Goal: Find specific page/section: Find specific page/section

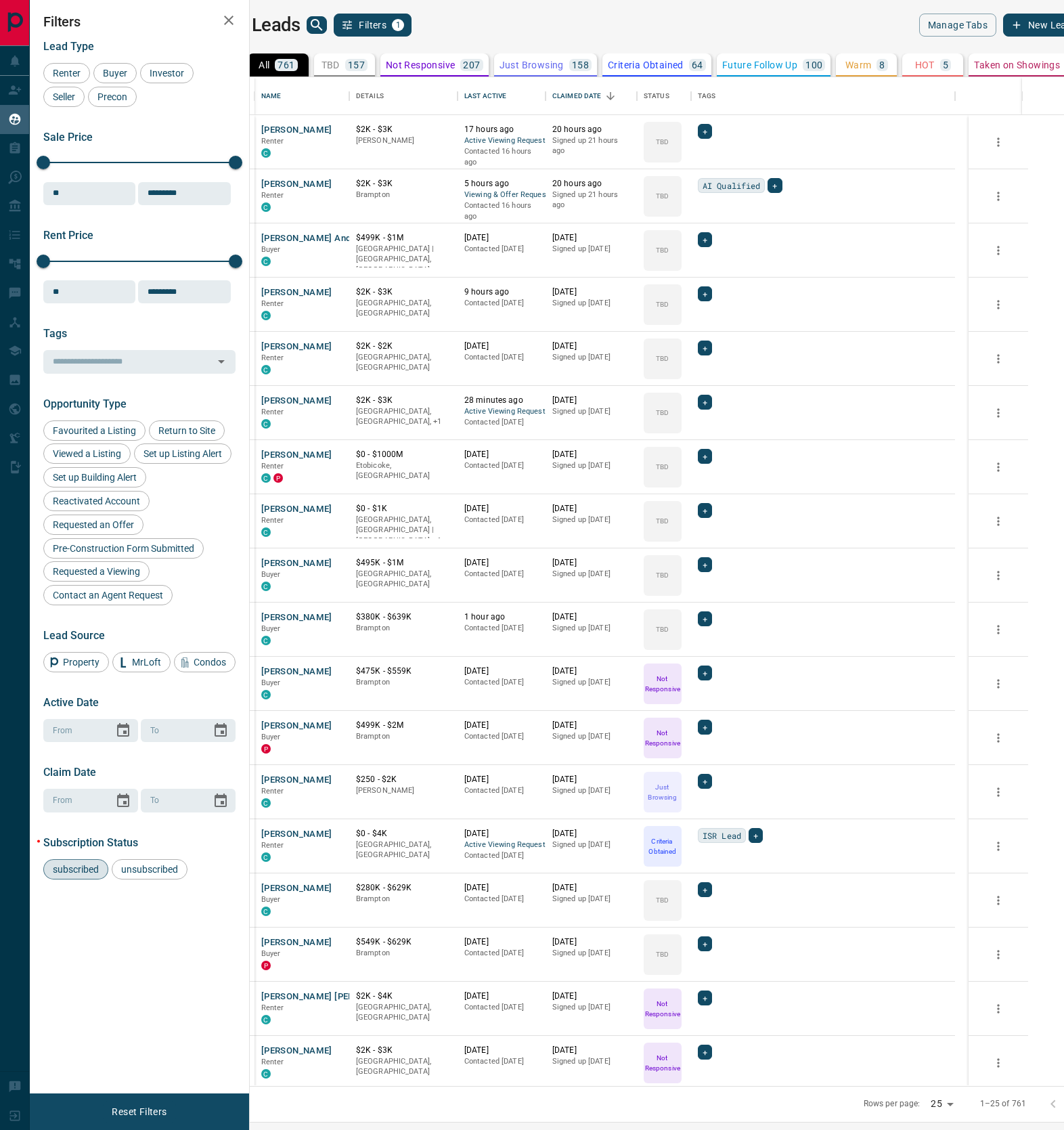
scroll to position [994, 794]
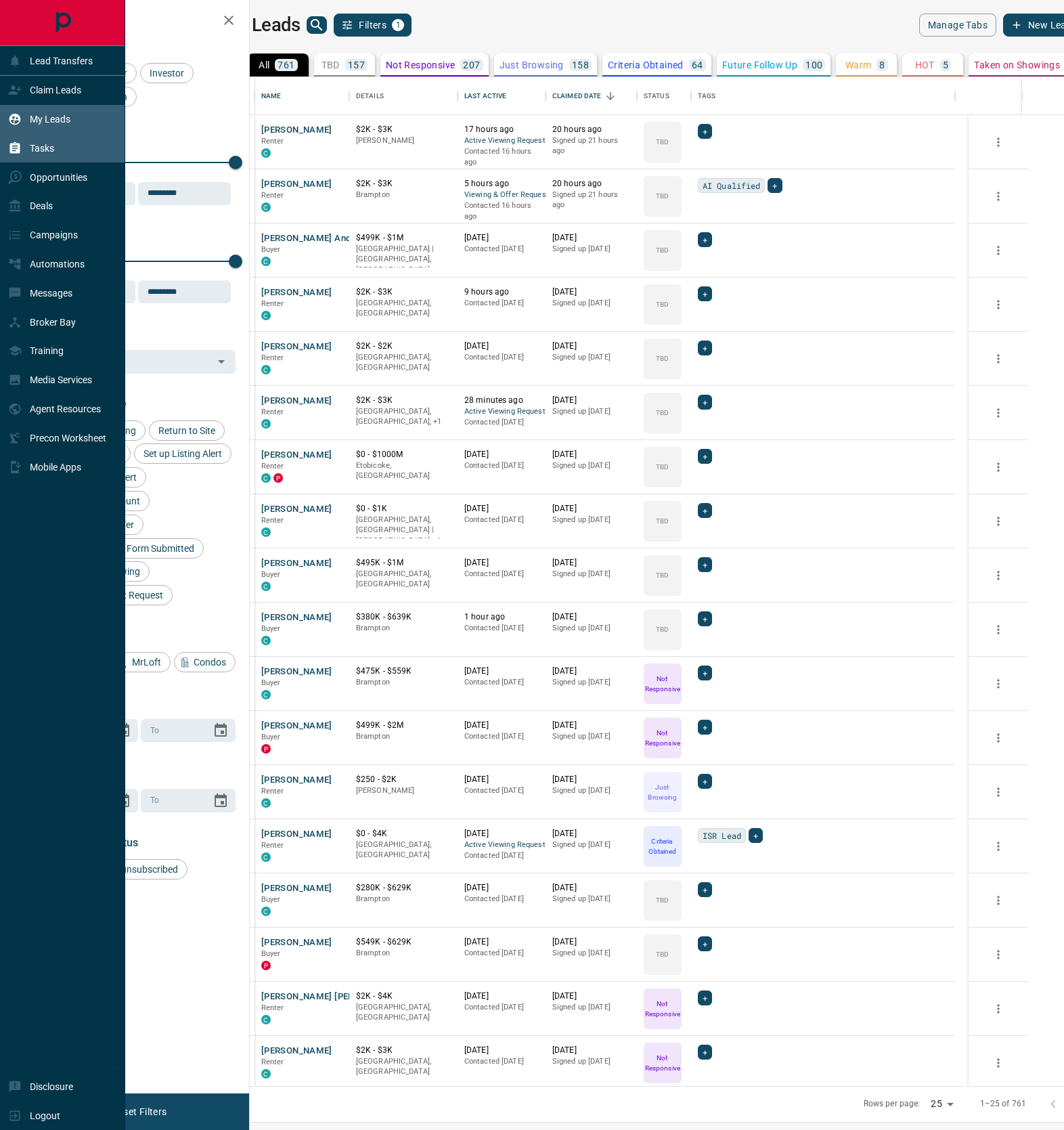
click at [17, 134] on div "Tasks" at bounding box center [62, 149] width 125 height 29
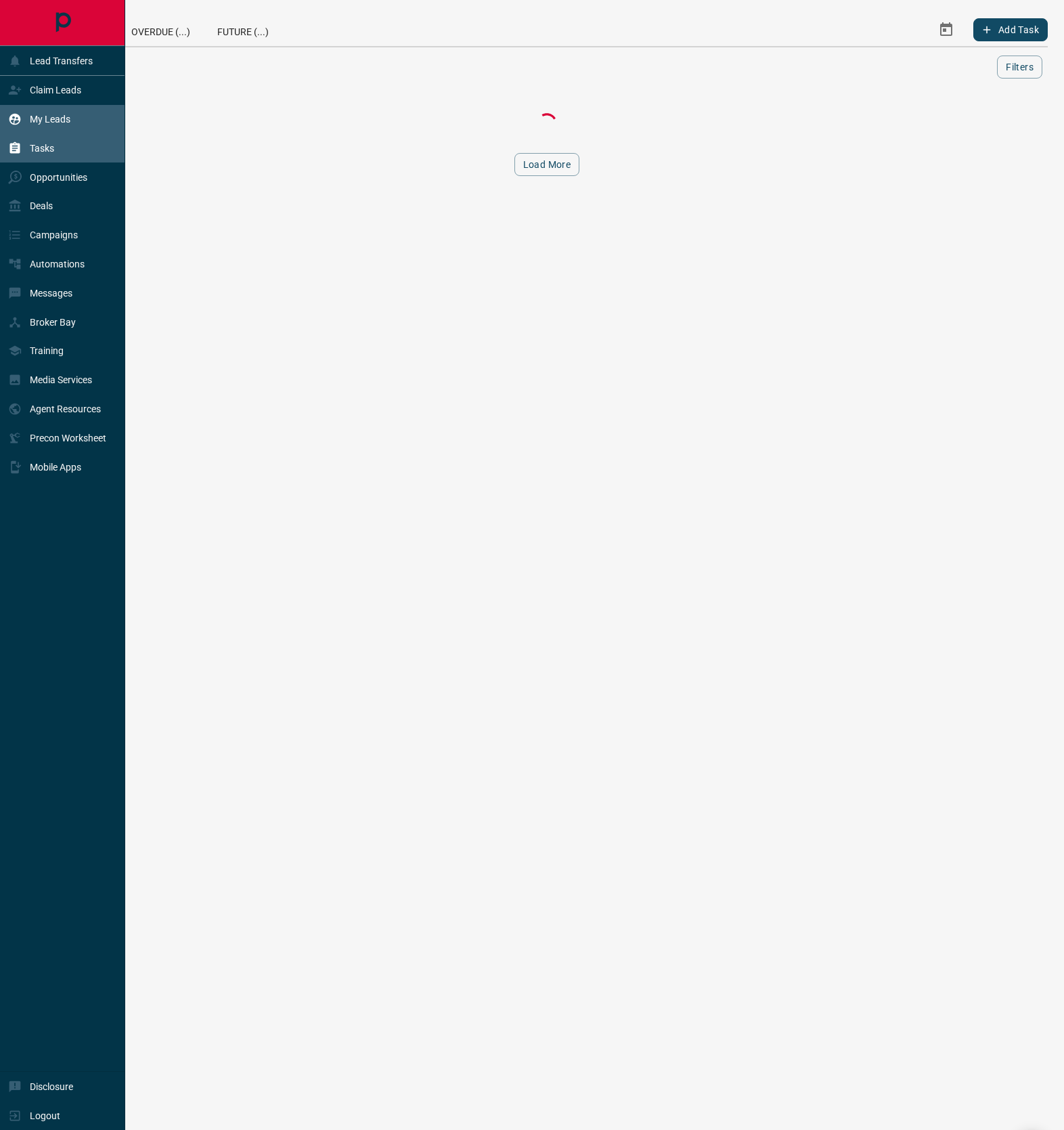
click at [45, 116] on p "My Leads" at bounding box center [50, 119] width 41 height 11
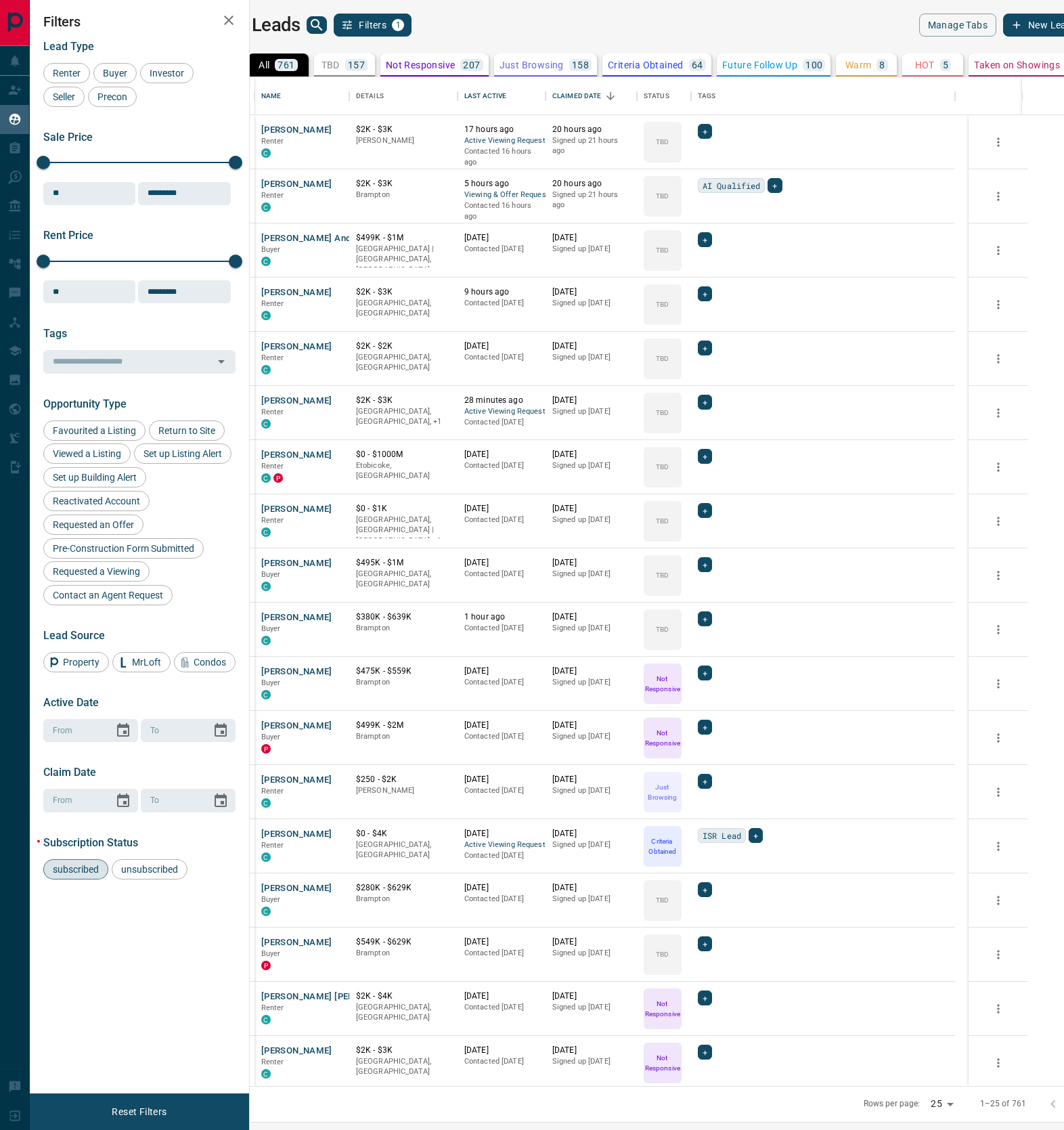
scroll to position [994, 794]
click at [325, 32] on icon "search button" at bounding box center [316, 25] width 16 height 16
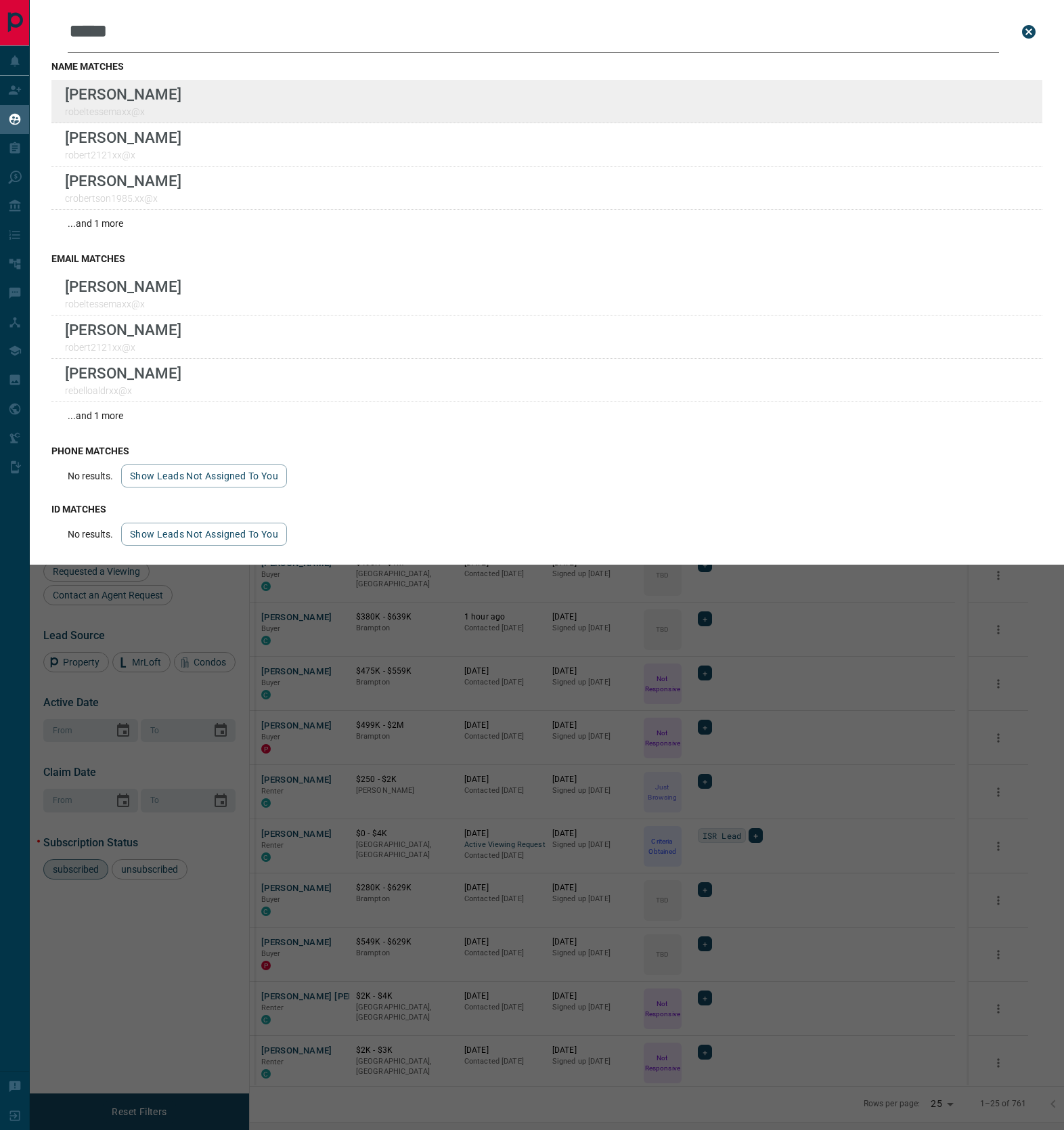
type input "*****"
click at [0, 0] on div "Lead Transfers Claim Leads My Leads Tasks Opportunities Deals Campaigns Automat…" at bounding box center [532, 556] width 1064 height 1113
